Goal: Navigation & Orientation: Find specific page/section

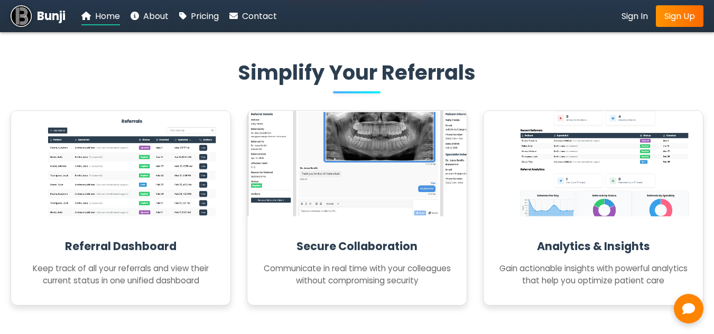
scroll to position [264, 0]
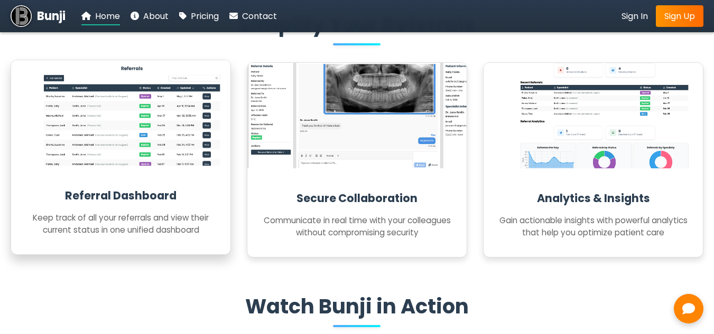
click at [154, 147] on img at bounding box center [131, 113] width 253 height 111
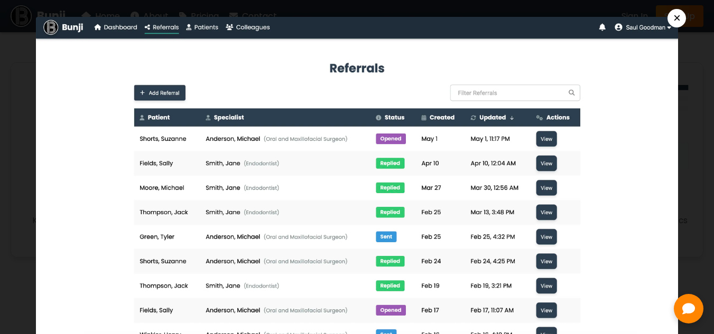
click at [686, 17] on button "×" at bounding box center [676, 18] width 18 height 18
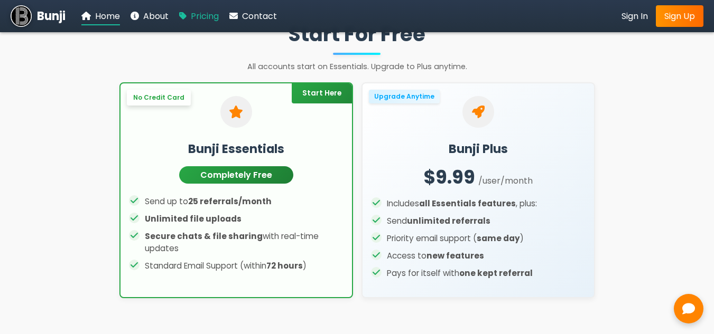
scroll to position [1373, 0]
click at [207, 19] on span "Pricing" at bounding box center [205, 16] width 28 height 12
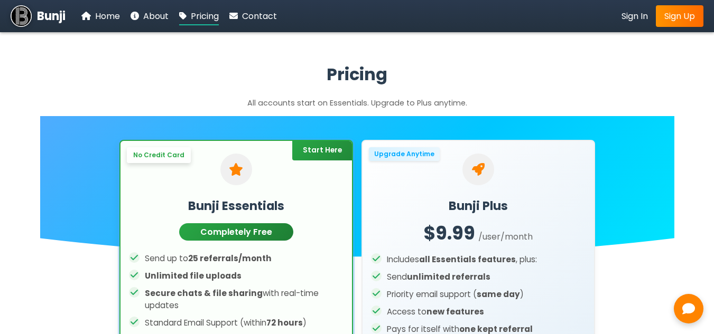
drag, startPoint x: 140, startPoint y: 81, endPoint x: 105, endPoint y: 33, distance: 59.3
click at [140, 80] on h2 "Pricing" at bounding box center [357, 74] width 634 height 25
click at [51, 14] on span "Bunji" at bounding box center [51, 15] width 29 height 17
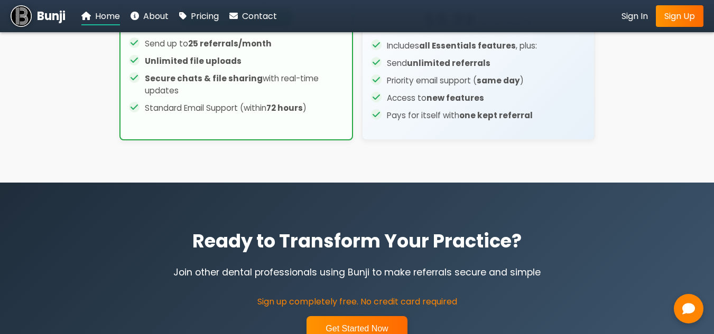
scroll to position [1373, 0]
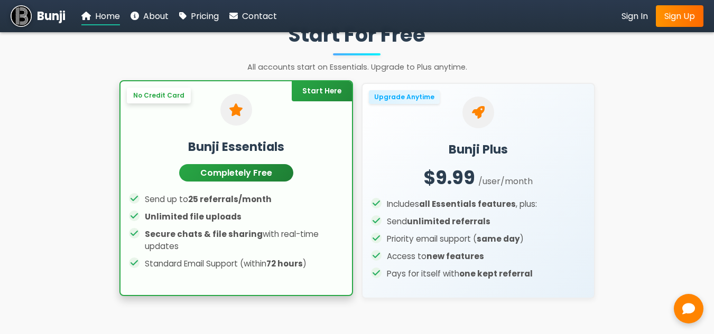
click at [302, 178] on div "Completely Free" at bounding box center [236, 173] width 214 height 27
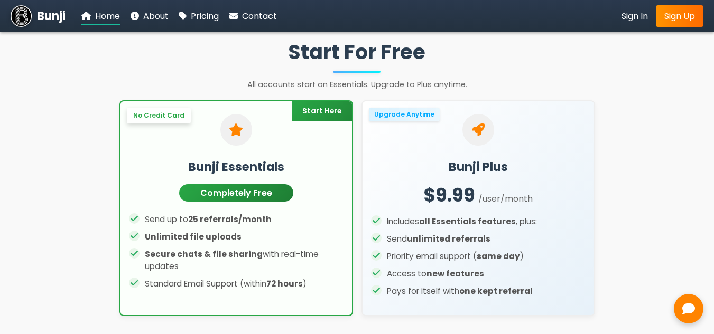
scroll to position [1039, 0]
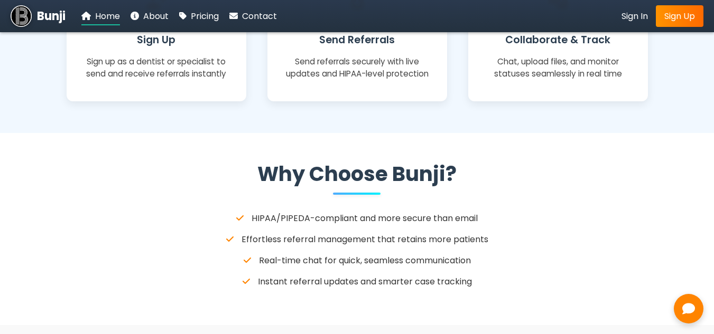
click at [257, 24] on div "Bunji Home About Pricing Contact" at bounding box center [144, 15] width 266 height 21
click at [258, 21] on span "Contact" at bounding box center [259, 16] width 35 height 12
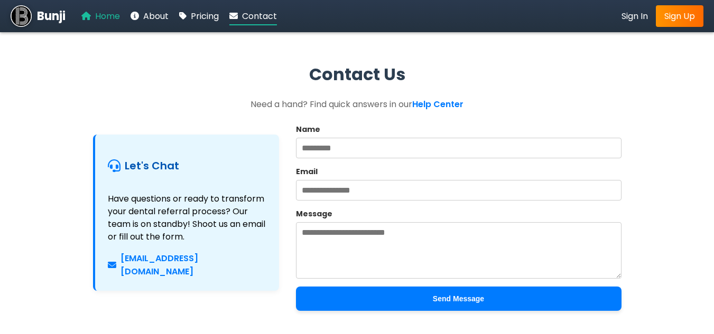
click at [106, 16] on span "Home" at bounding box center [107, 16] width 25 height 12
